Goal: Information Seeking & Learning: Find specific page/section

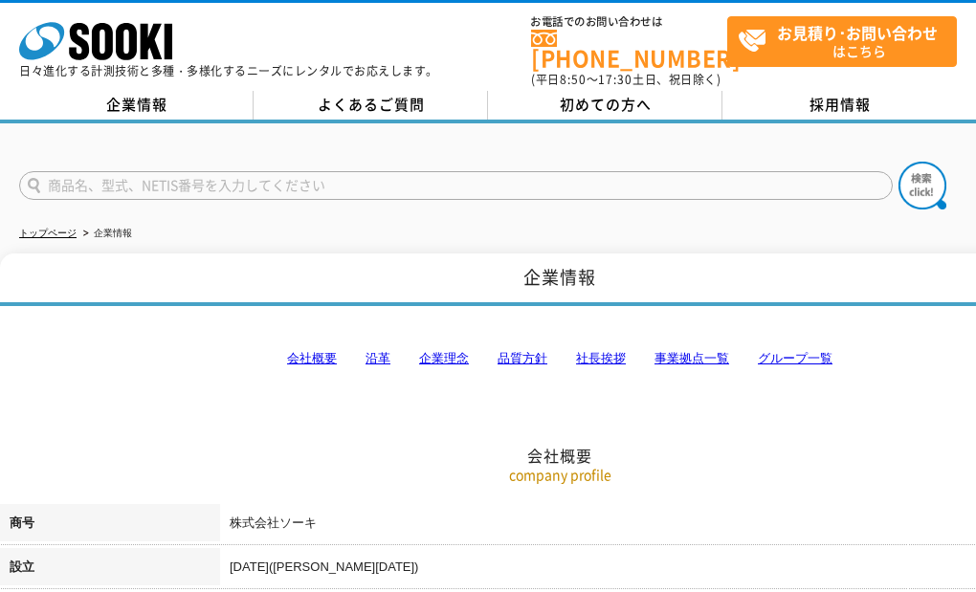
click at [429, 351] on link "企業理念" at bounding box center [444, 358] width 50 height 14
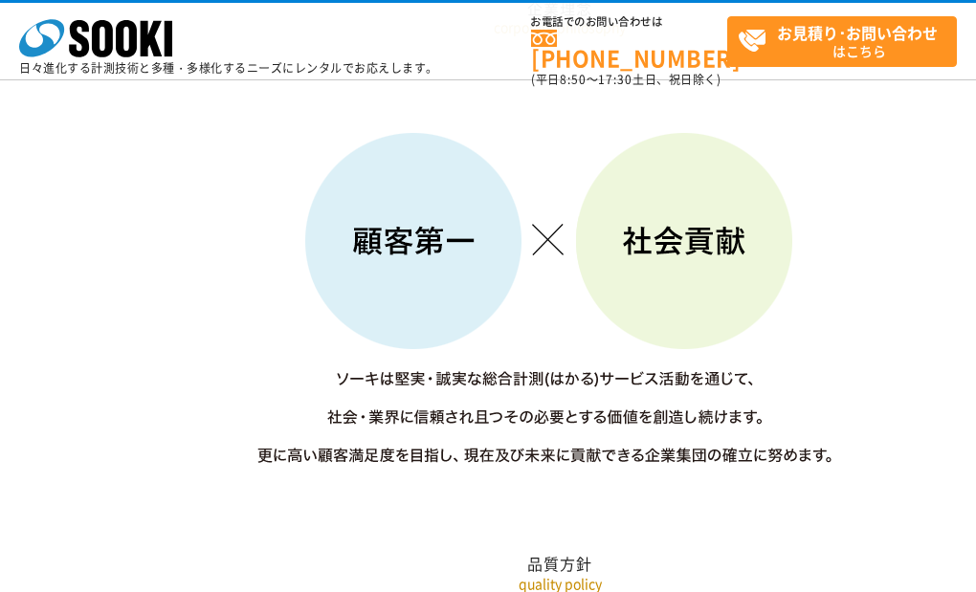
scroll to position [3210, 0]
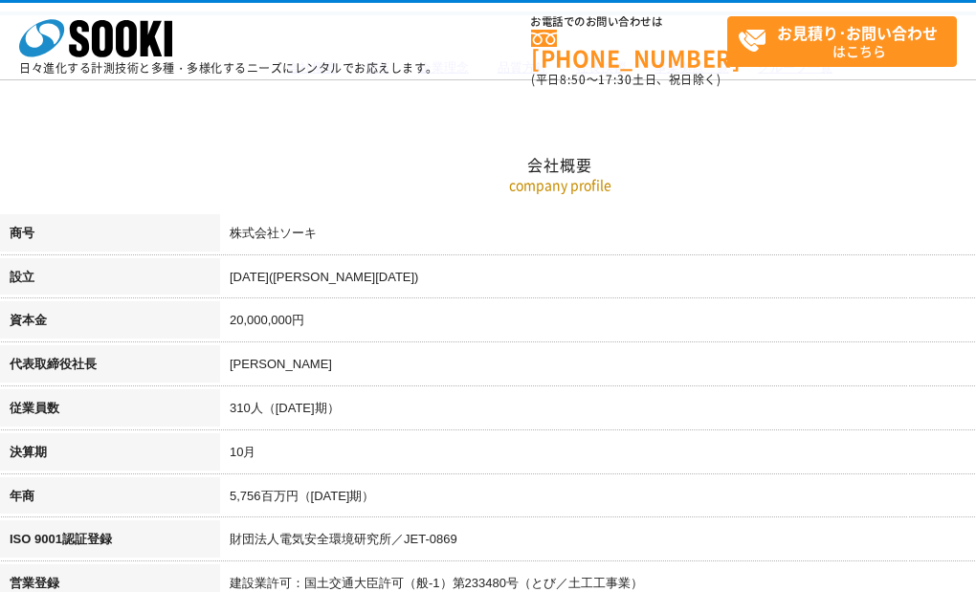
scroll to position [96, 0]
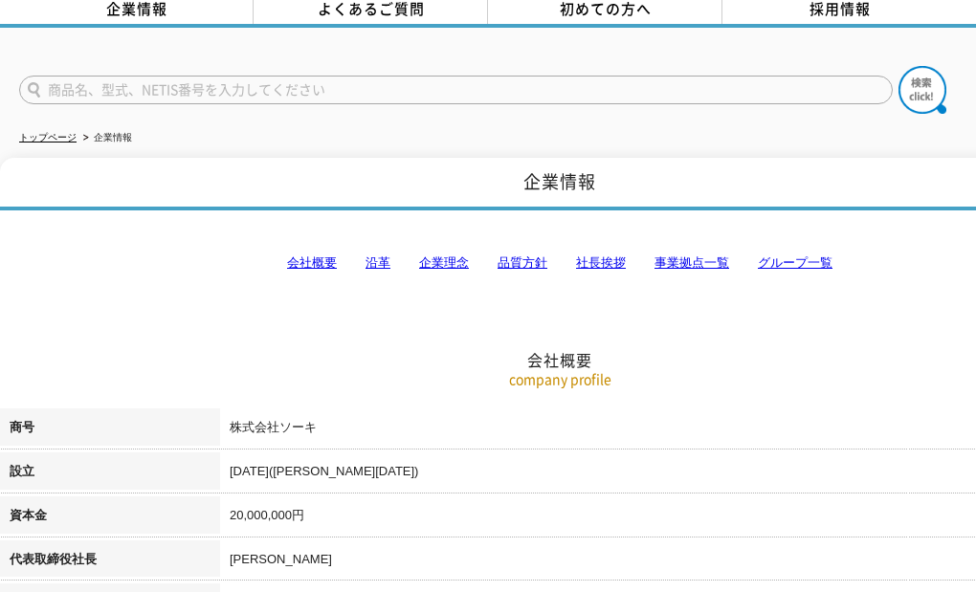
click at [671, 255] on link "事業拠点一覧" at bounding box center [691, 262] width 75 height 14
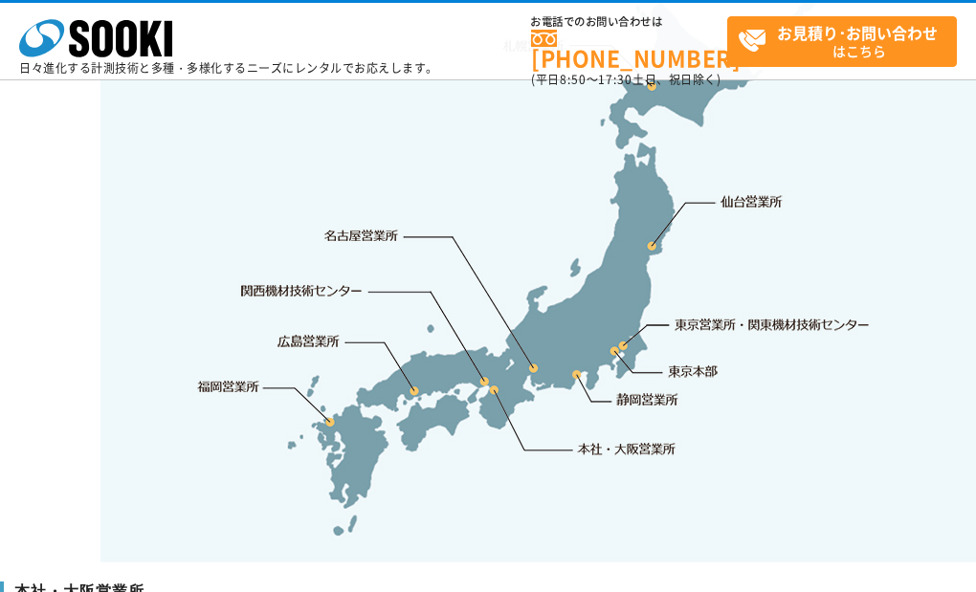
scroll to position [4128, 0]
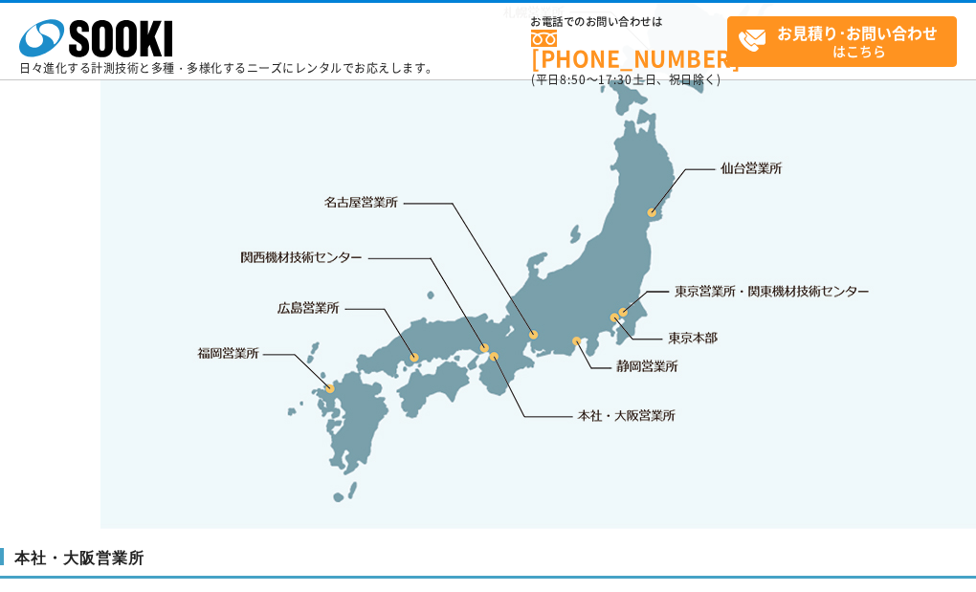
click at [609, 406] on link "本社・大阪営業所" at bounding box center [626, 415] width 100 height 19
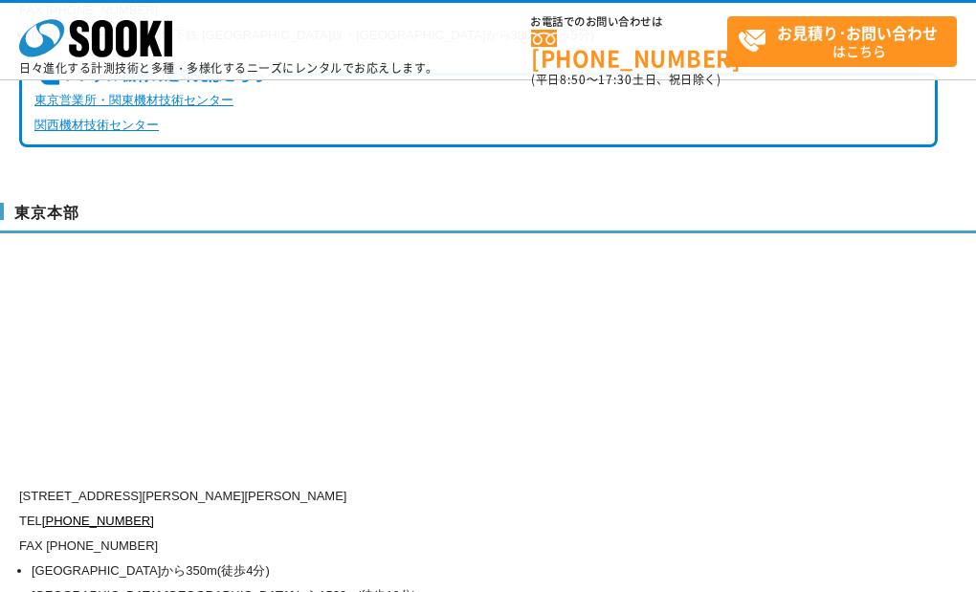
scroll to position [5001, 0]
